Goal: Task Accomplishment & Management: Use online tool/utility

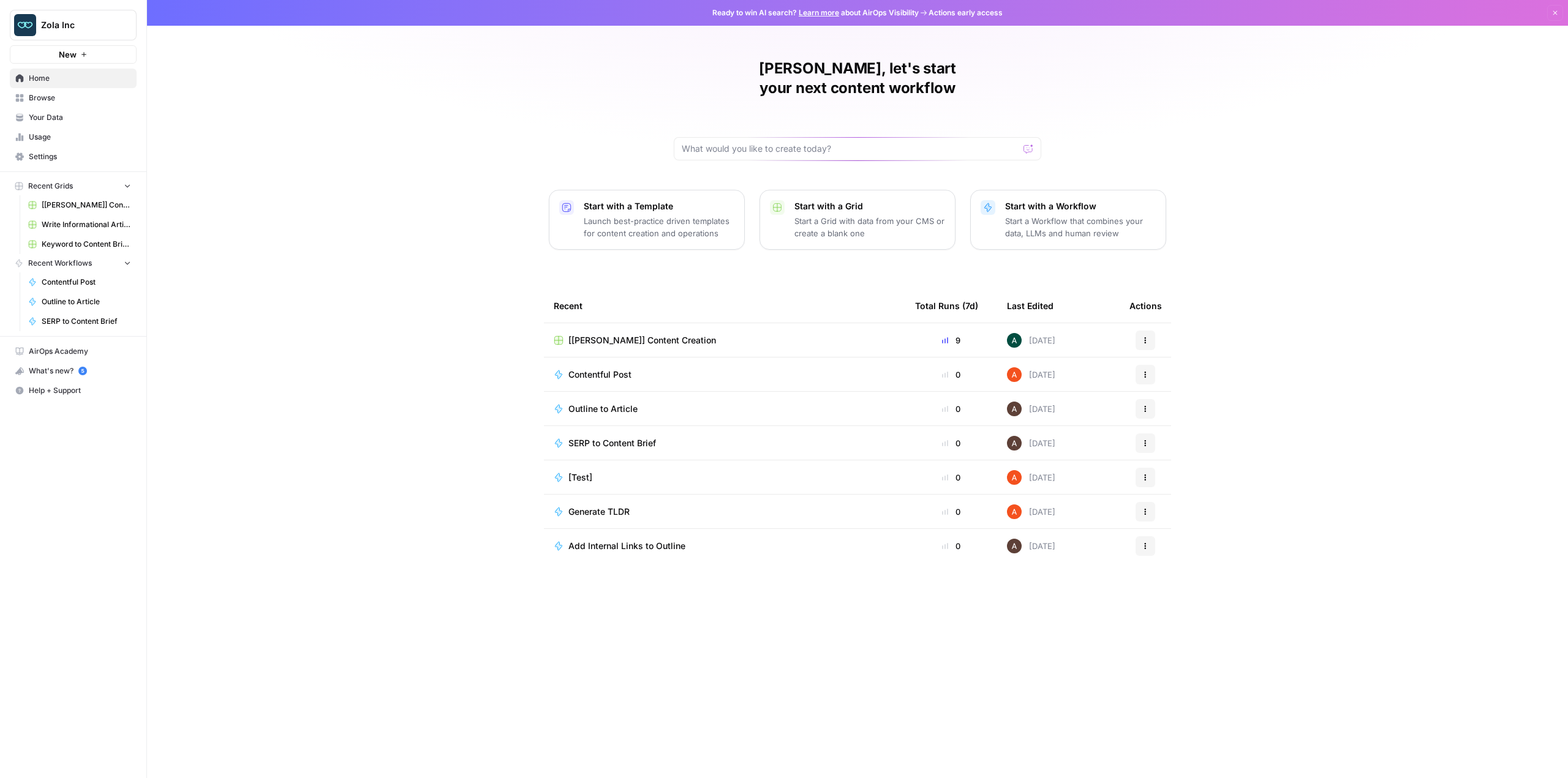
click at [629, 334] on span "[[PERSON_NAME]] Content Creation" at bounding box center [643, 340] width 148 height 13
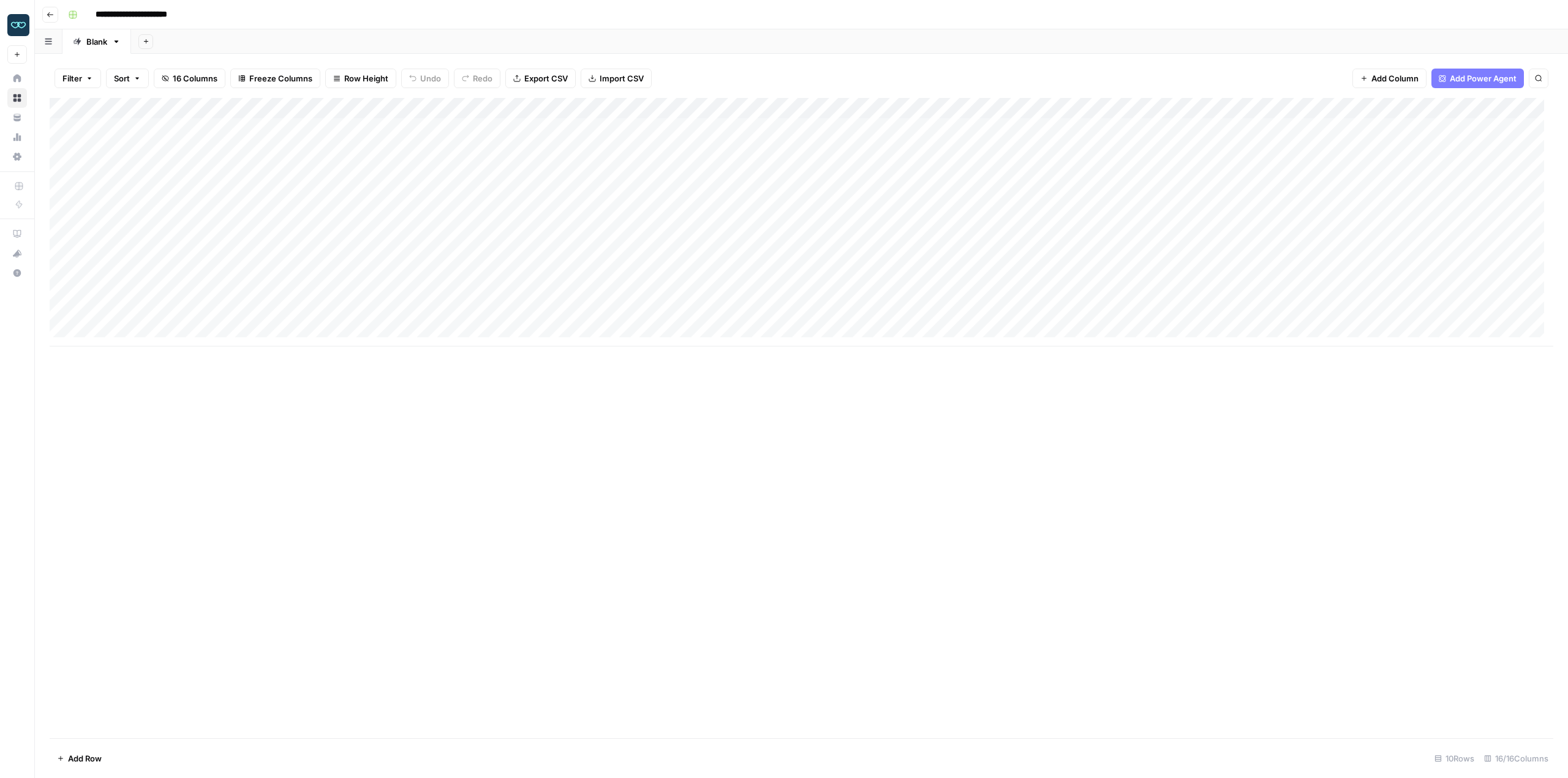
drag, startPoint x: 489, startPoint y: 293, endPoint x: 497, endPoint y: 295, distance: 8.2
click at [489, 293] on div "Add Column" at bounding box center [801, 222] width 1504 height 249
click at [991, 233] on div "Add Column" at bounding box center [801, 222] width 1504 height 249
click at [1104, 228] on div "Add Column" at bounding box center [801, 222] width 1504 height 249
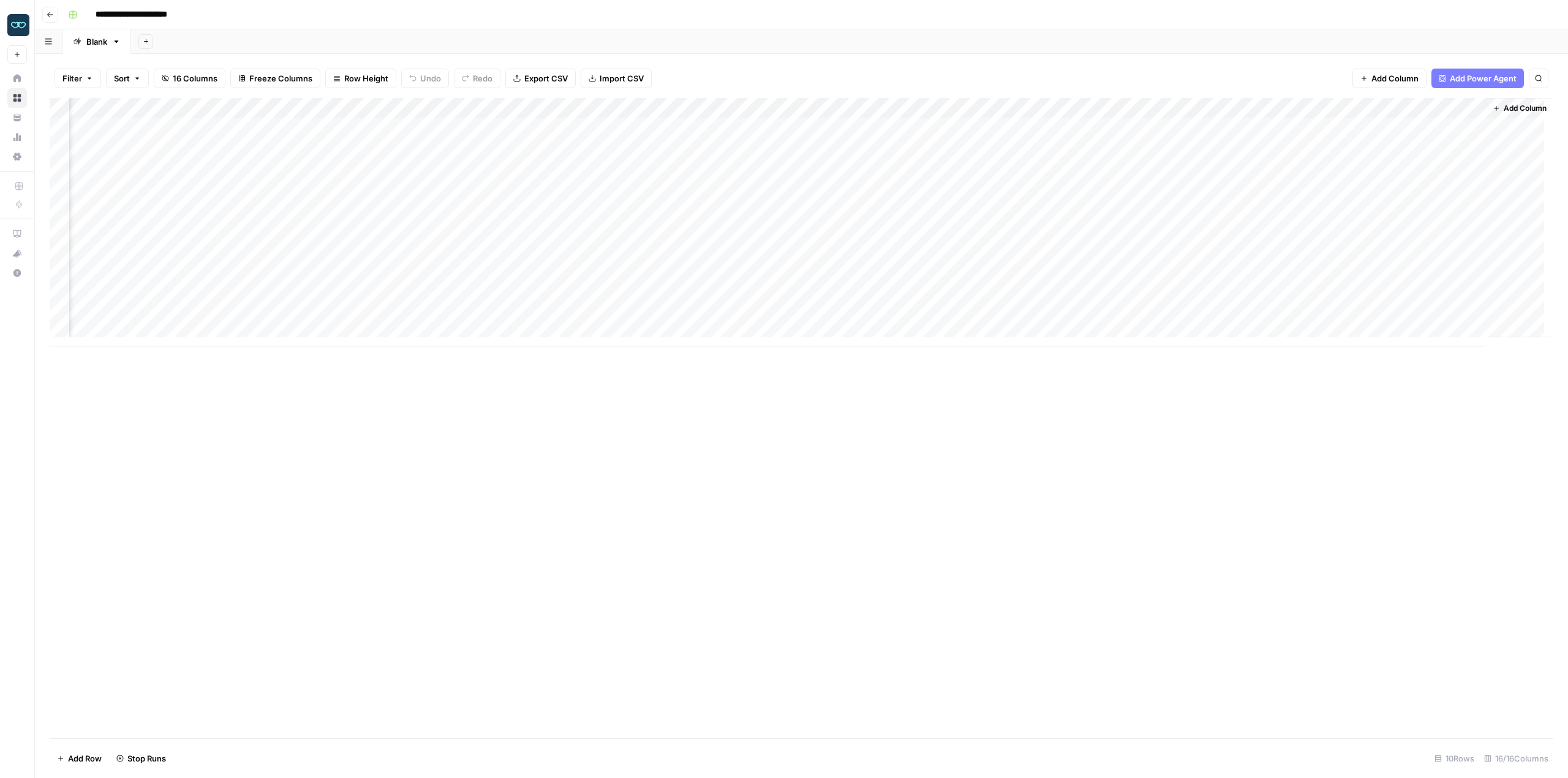
click at [1198, 233] on div "Add Column" at bounding box center [801, 222] width 1504 height 249
click at [1198, 233] on textarea "**********" at bounding box center [1267, 245] width 245 height 42
click at [1224, 424] on div "Add Column" at bounding box center [801, 418] width 1504 height 640
click at [1291, 235] on div "Add Column" at bounding box center [801, 222] width 1504 height 249
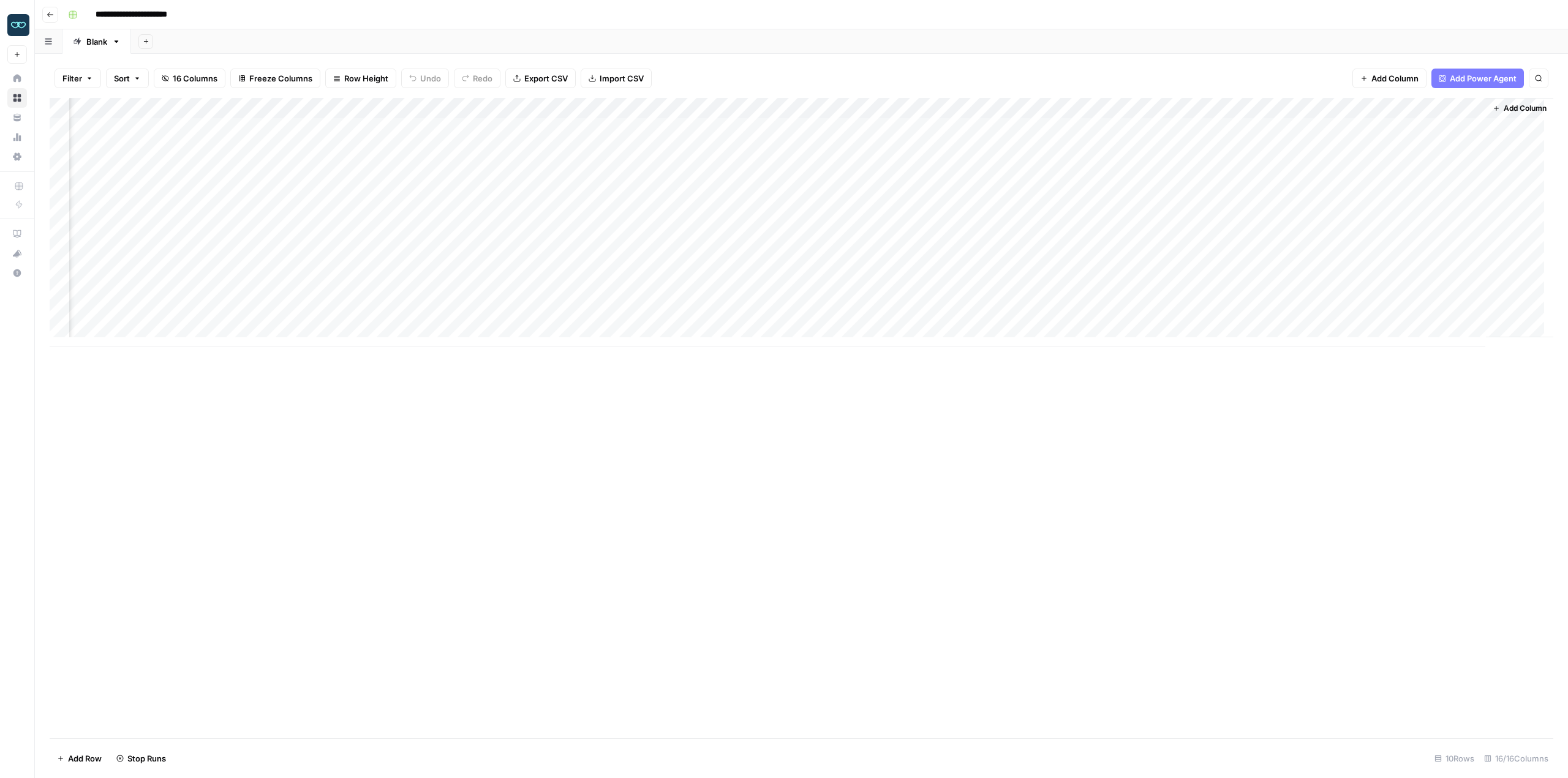
click at [1291, 235] on div "Add Column" at bounding box center [801, 222] width 1504 height 249
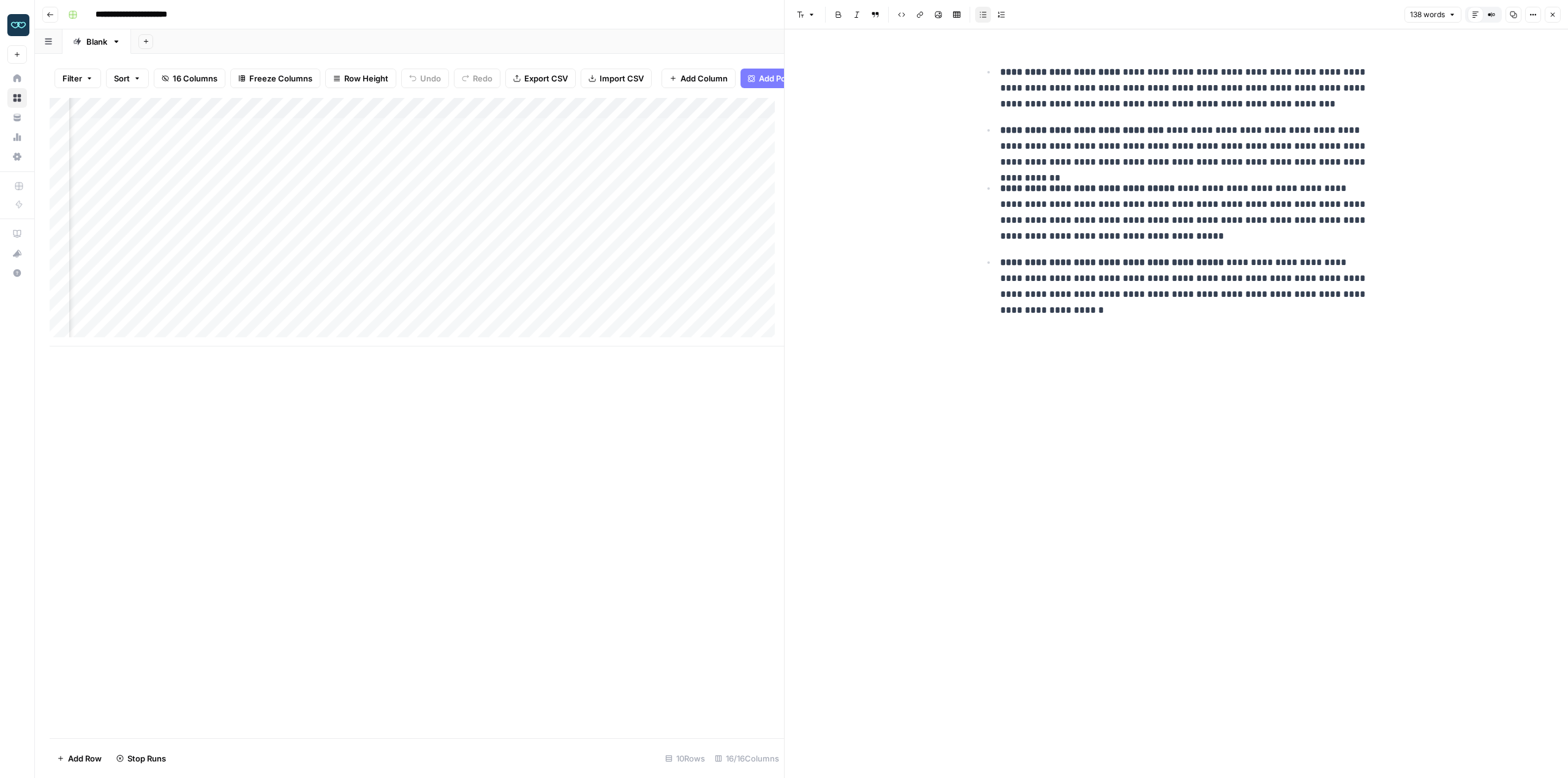
drag, startPoint x: 1548, startPoint y: 16, endPoint x: 1527, endPoint y: 25, distance: 22.8
click at [1548, 16] on button "Close" at bounding box center [1553, 15] width 16 height 16
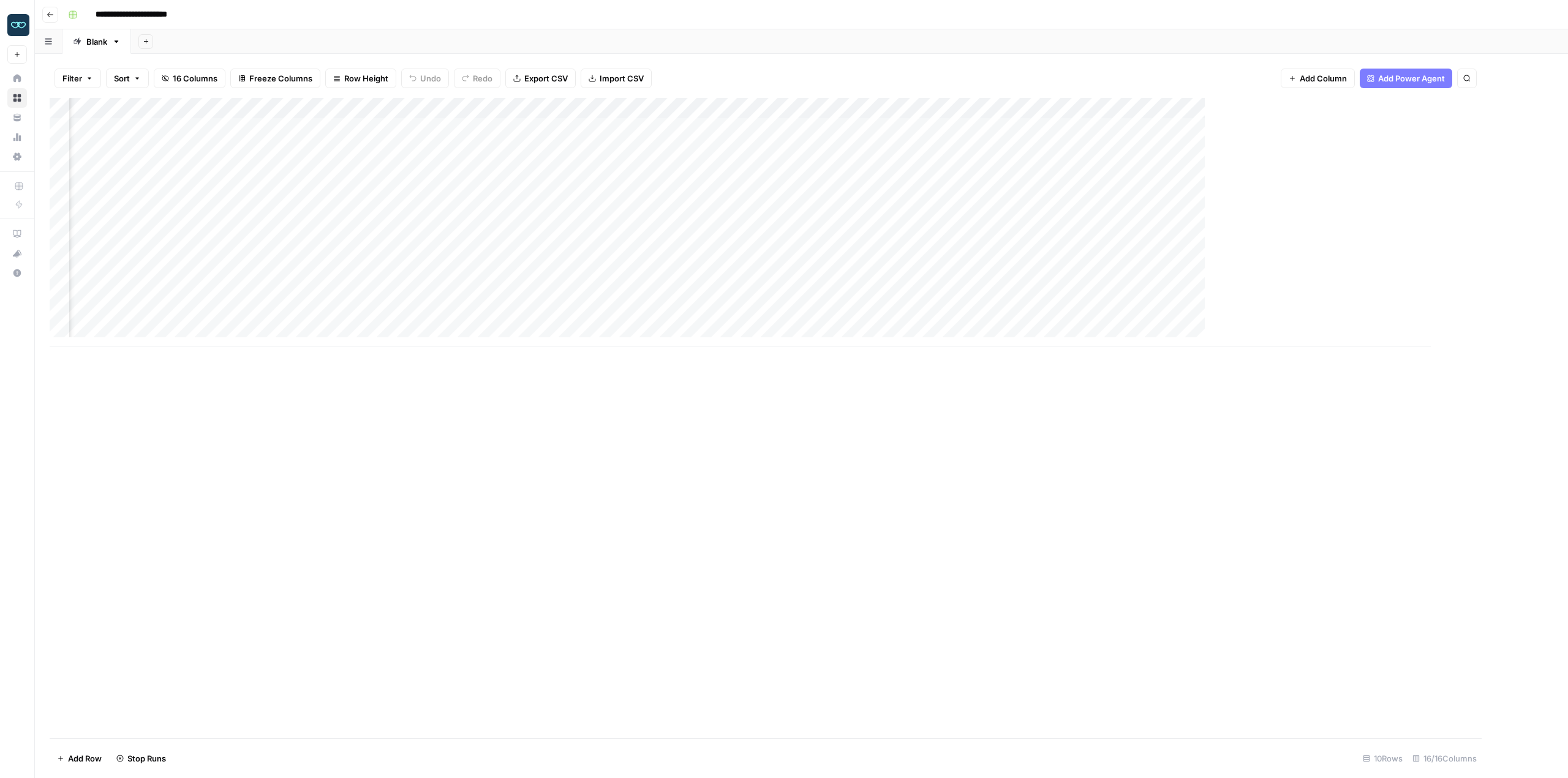
scroll to position [0, 446]
click at [1197, 164] on div "Add Column" at bounding box center [801, 222] width 1504 height 249
click at [1203, 150] on div "Add Column" at bounding box center [801, 222] width 1504 height 249
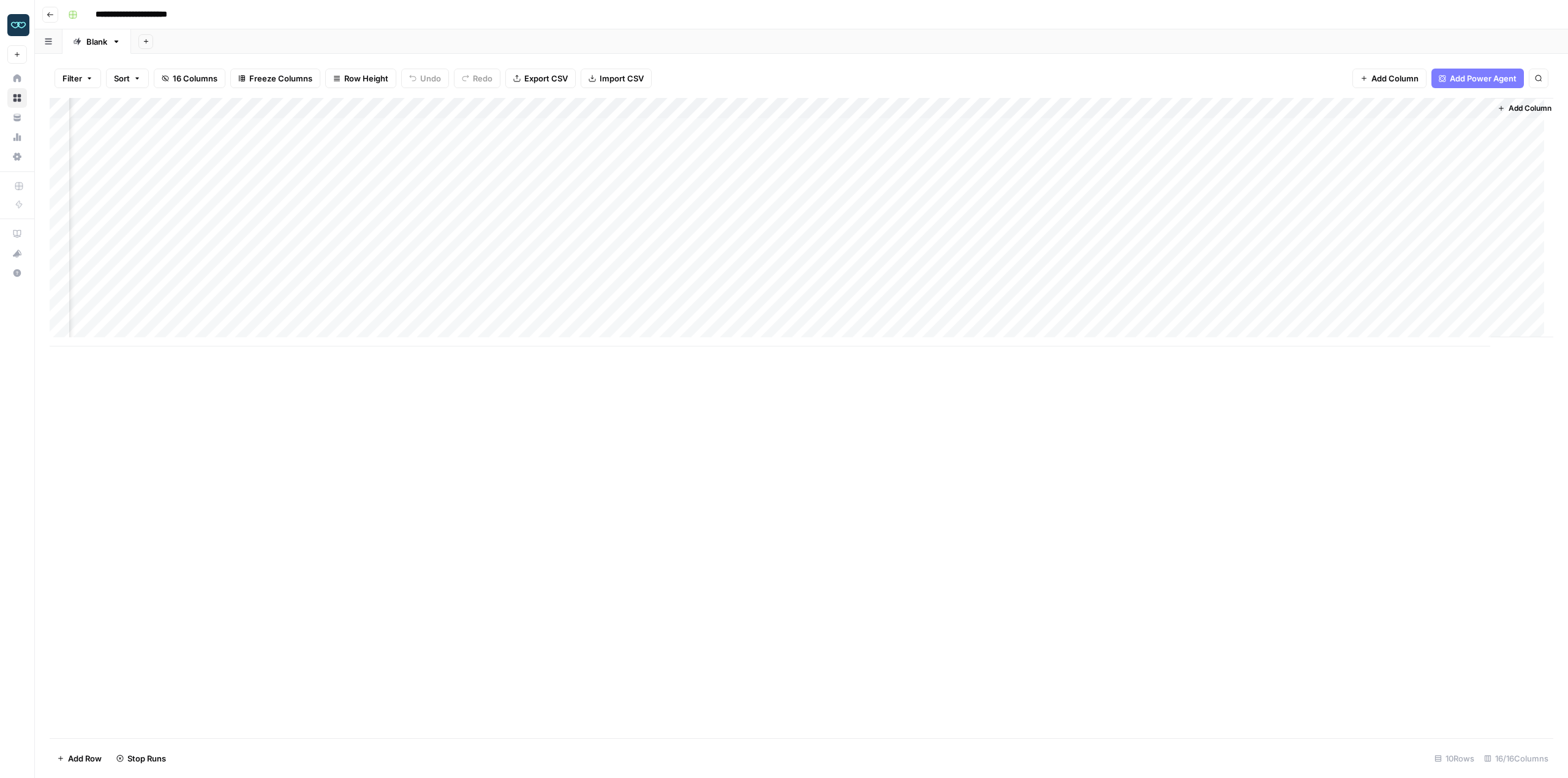
click at [1220, 236] on div "Add Column" at bounding box center [801, 222] width 1504 height 249
click at [1211, 373] on div "Add Column" at bounding box center [801, 418] width 1504 height 640
click at [1214, 256] on div "Add Column" at bounding box center [801, 222] width 1504 height 249
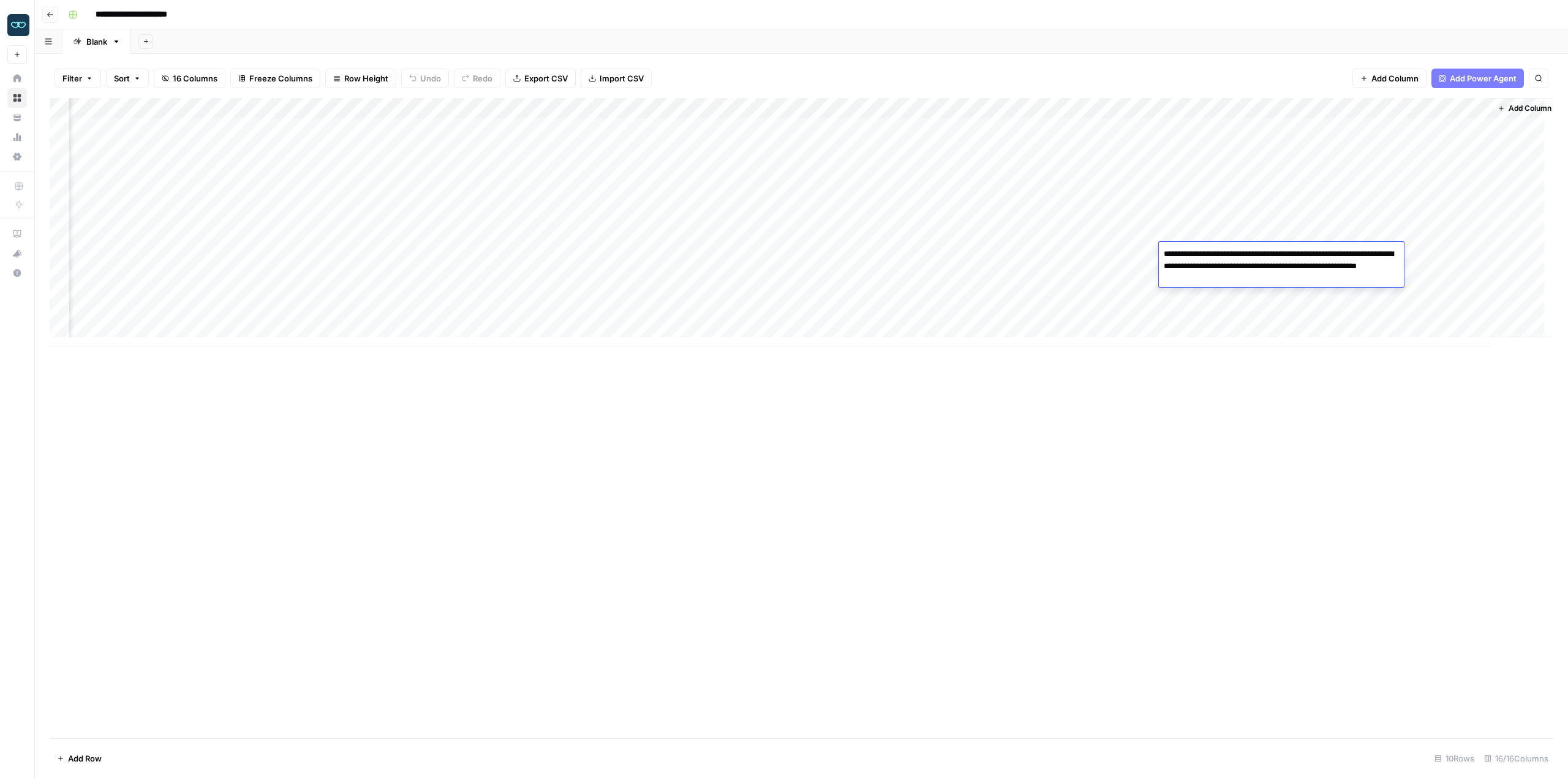
click at [1243, 392] on div "Add Column" at bounding box center [801, 418] width 1504 height 640
click at [1225, 272] on div "Add Column" at bounding box center [801, 222] width 1504 height 249
click at [1265, 386] on div "Add Column" at bounding box center [801, 418] width 1504 height 640
click at [1212, 233] on div "Add Column" at bounding box center [801, 222] width 1504 height 249
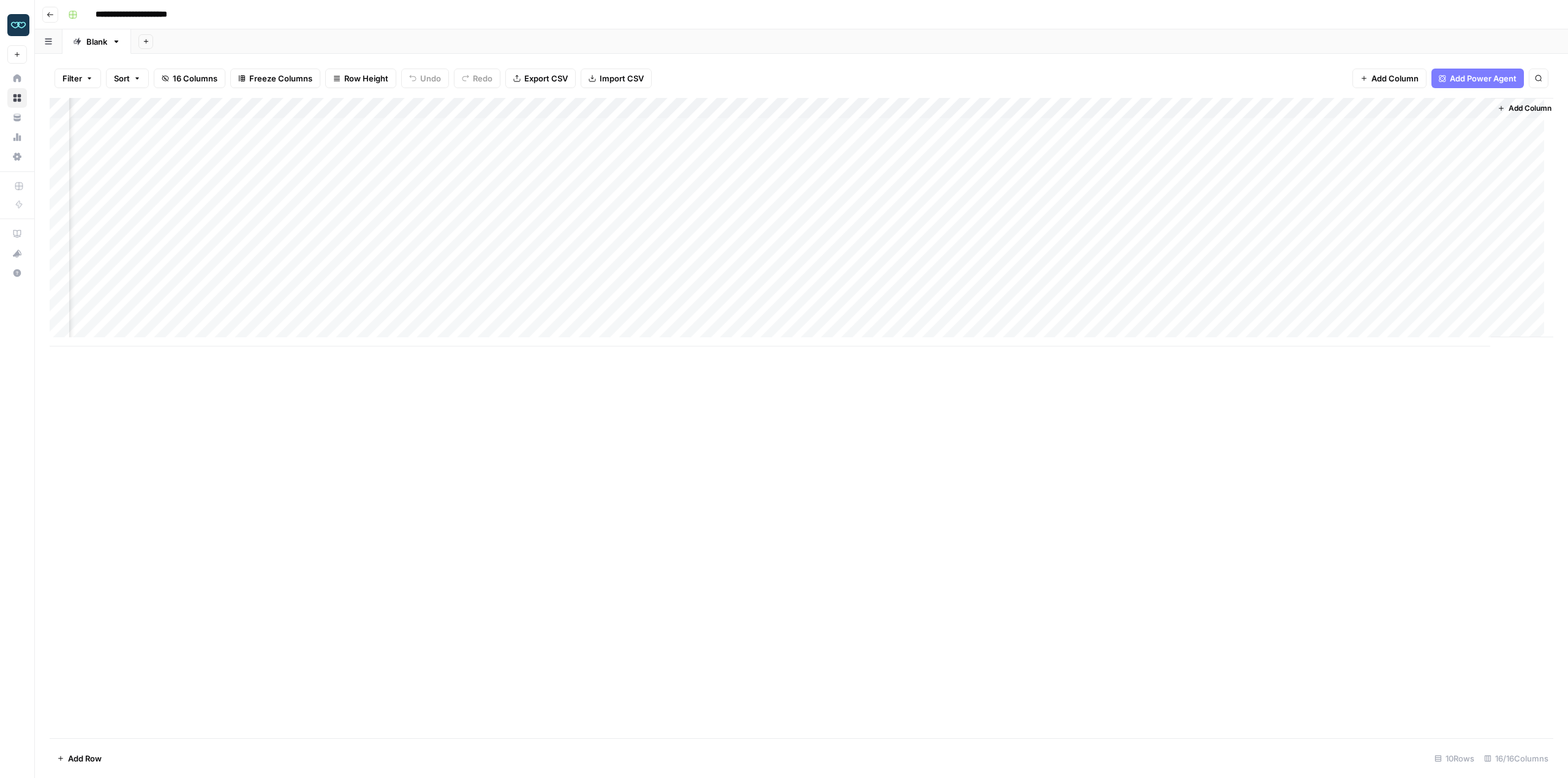
click at [1212, 233] on div "Add Column" at bounding box center [801, 222] width 1504 height 249
click at [1104, 229] on div "Add Column" at bounding box center [801, 222] width 1504 height 249
click at [1017, 228] on div "Add Column" at bounding box center [801, 222] width 1504 height 249
click at [1017, 227] on div "Add Column" at bounding box center [801, 222] width 1504 height 249
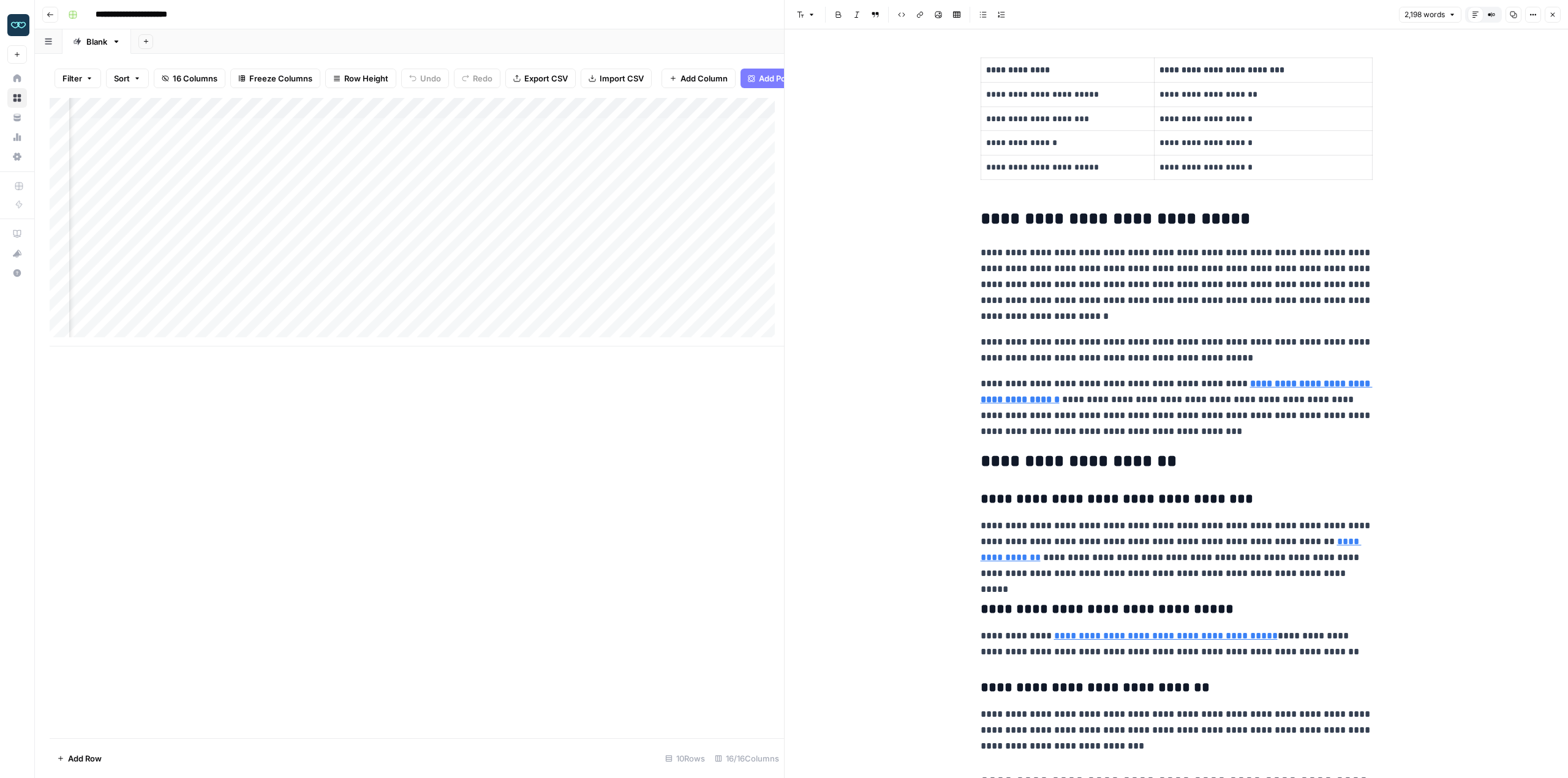
scroll to position [3512, 0]
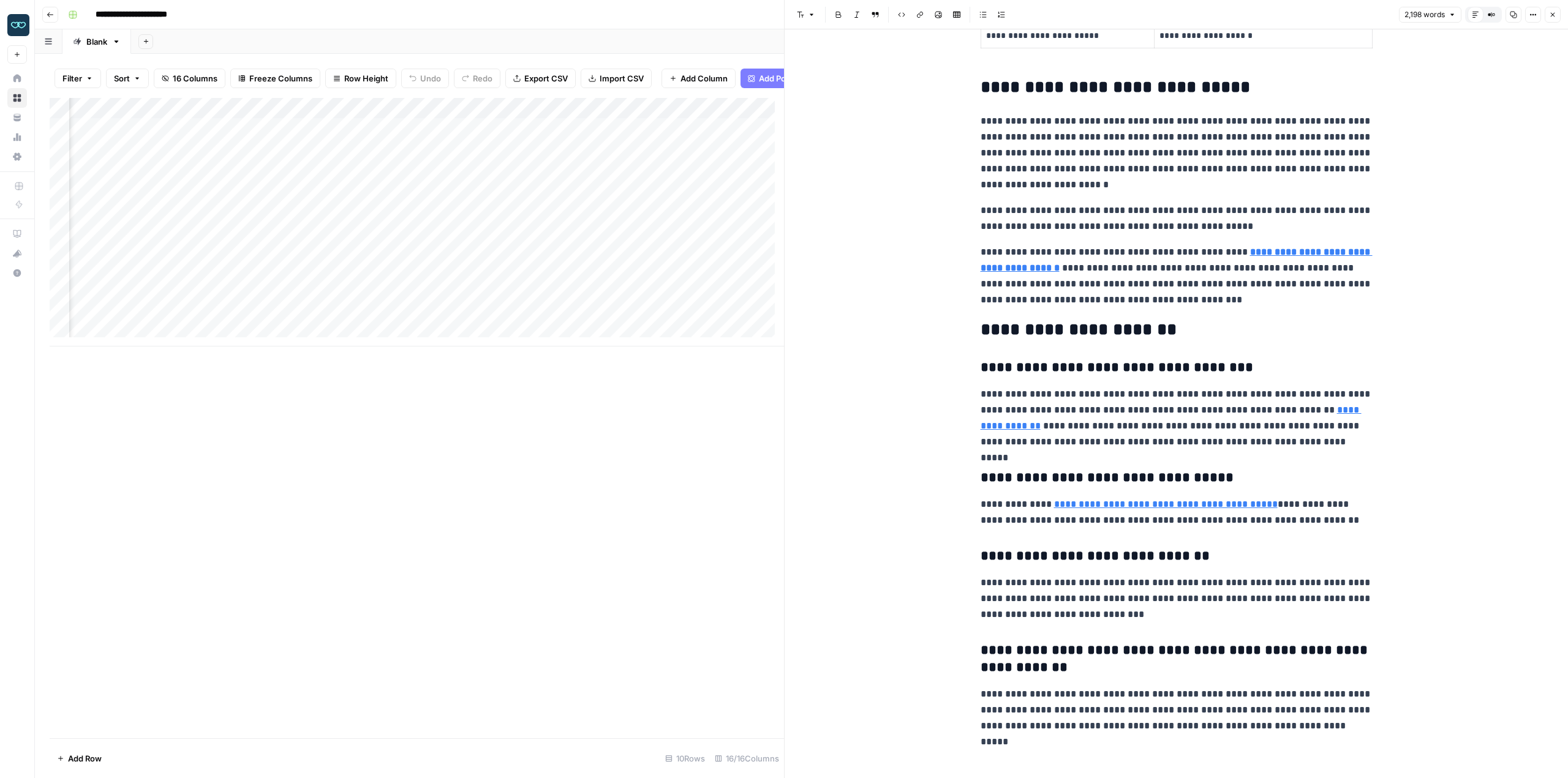
click at [1552, 14] on icon "button" at bounding box center [1552, 15] width 7 height 7
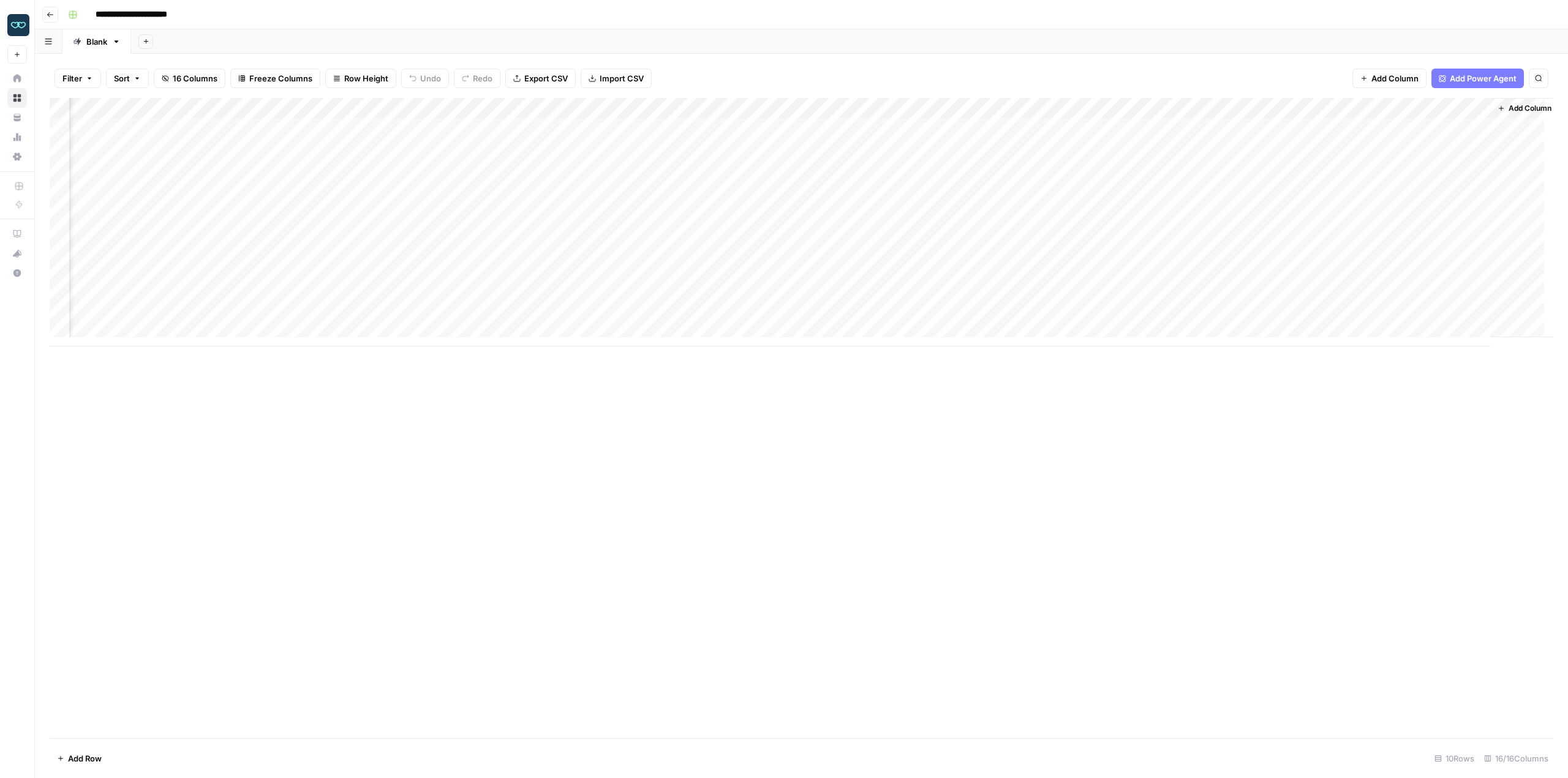
drag, startPoint x: 276, startPoint y: 451, endPoint x: 281, endPoint y: 437, distance: 14.9
click at [276, 451] on div "Add Column" at bounding box center [801, 418] width 1504 height 640
click at [511, 289] on div "Add Column" at bounding box center [801, 222] width 1504 height 249
click at [568, 289] on div "Add Column" at bounding box center [801, 222] width 1504 height 249
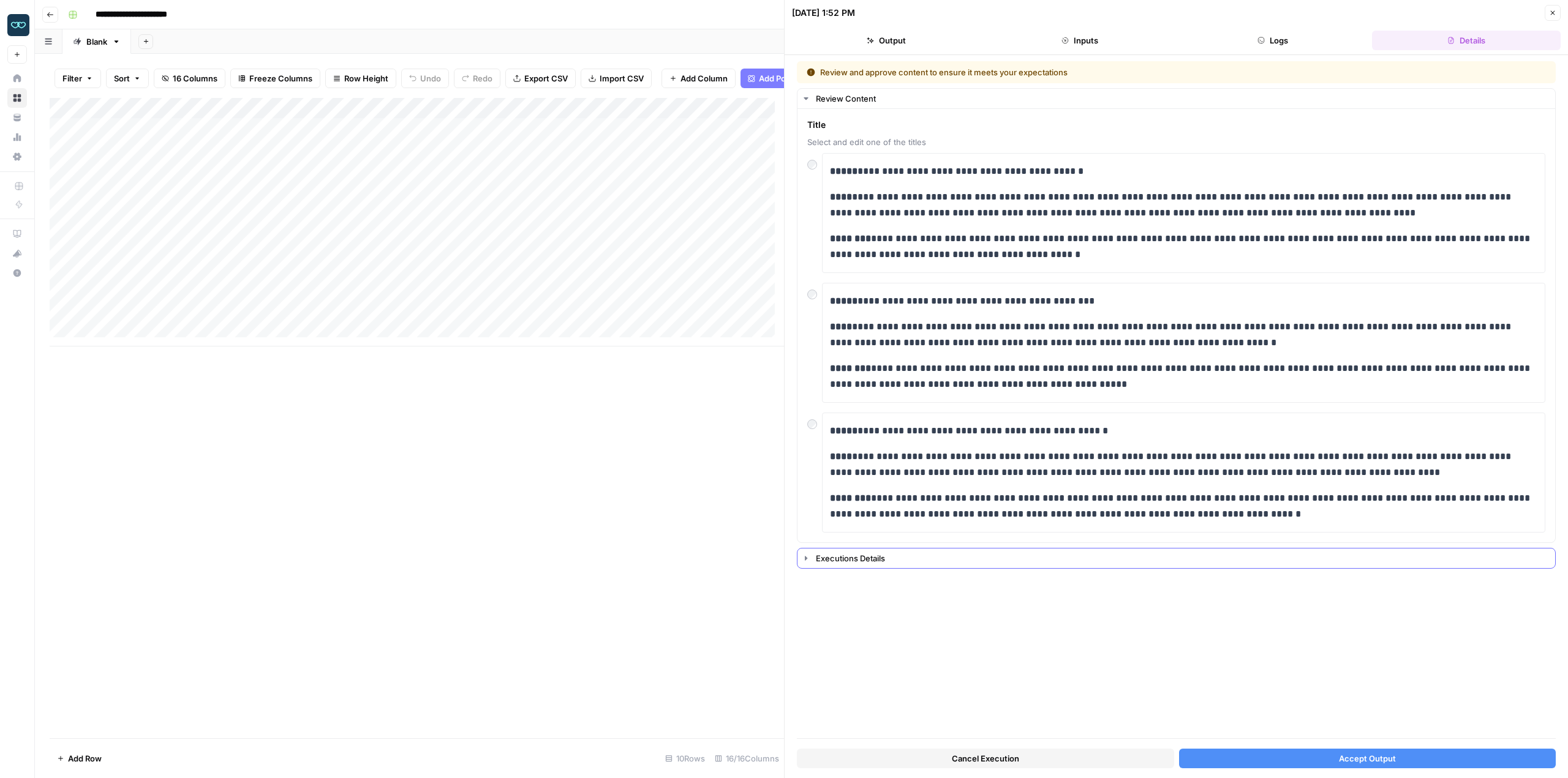
click at [905, 548] on div "Executions Details" at bounding box center [1176, 558] width 759 height 21
drag, startPoint x: 1287, startPoint y: 752, endPoint x: 1279, endPoint y: 747, distance: 9.4
click at [1287, 752] on button "Accept Output" at bounding box center [1368, 759] width 377 height 20
